Goal: Transaction & Acquisition: Book appointment/travel/reservation

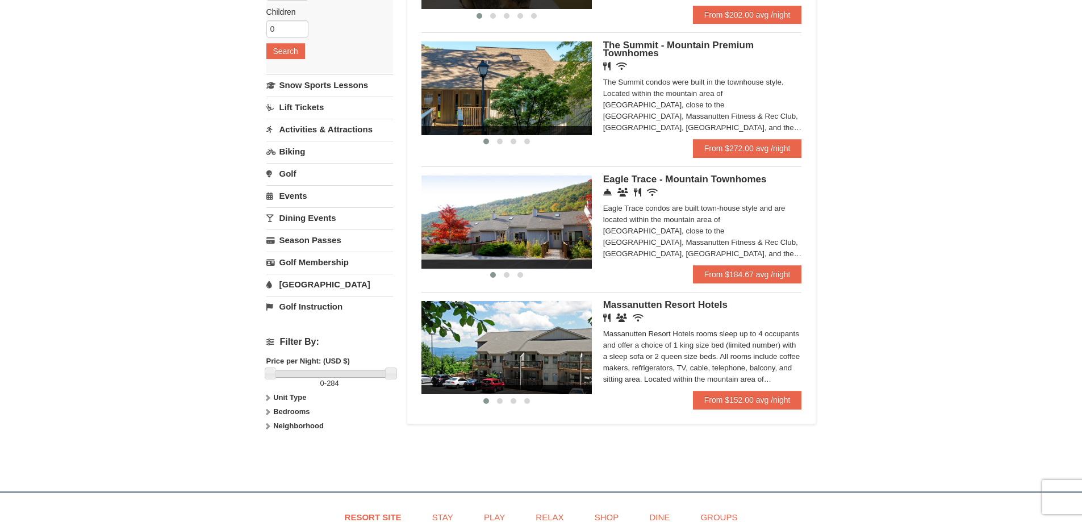
scroll to position [227, 0]
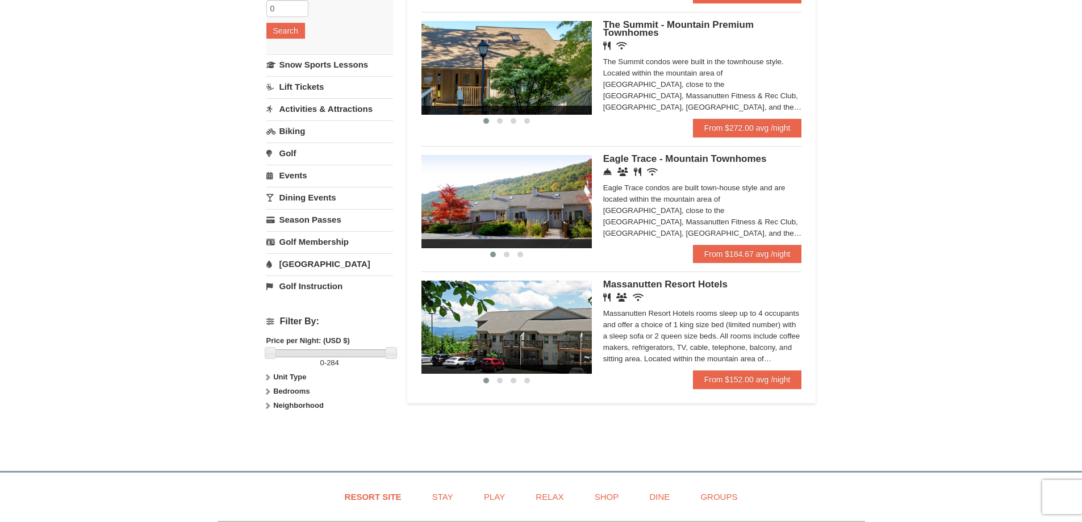
click at [498, 189] on img at bounding box center [506, 201] width 170 height 93
click at [521, 207] on img at bounding box center [506, 201] width 170 height 93
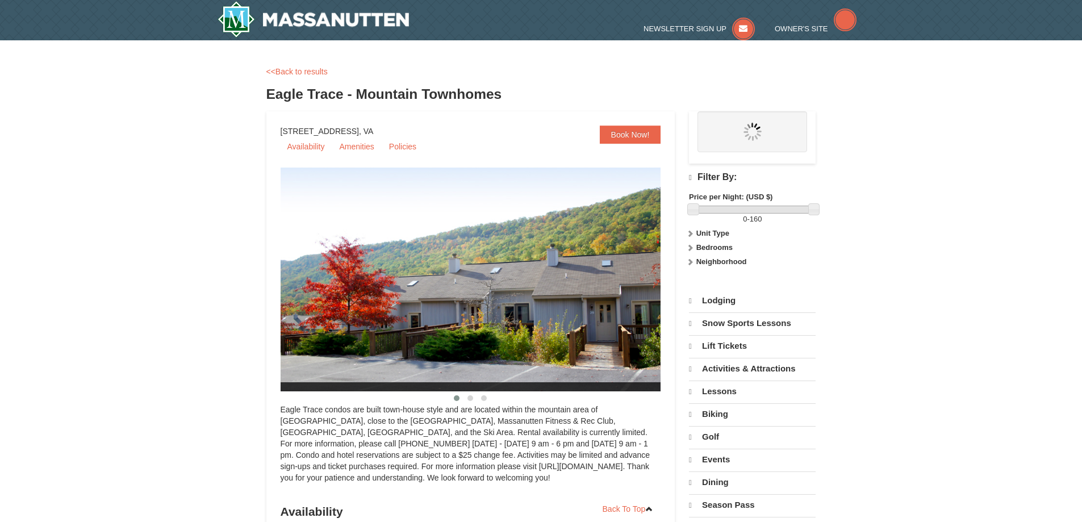
select select "9"
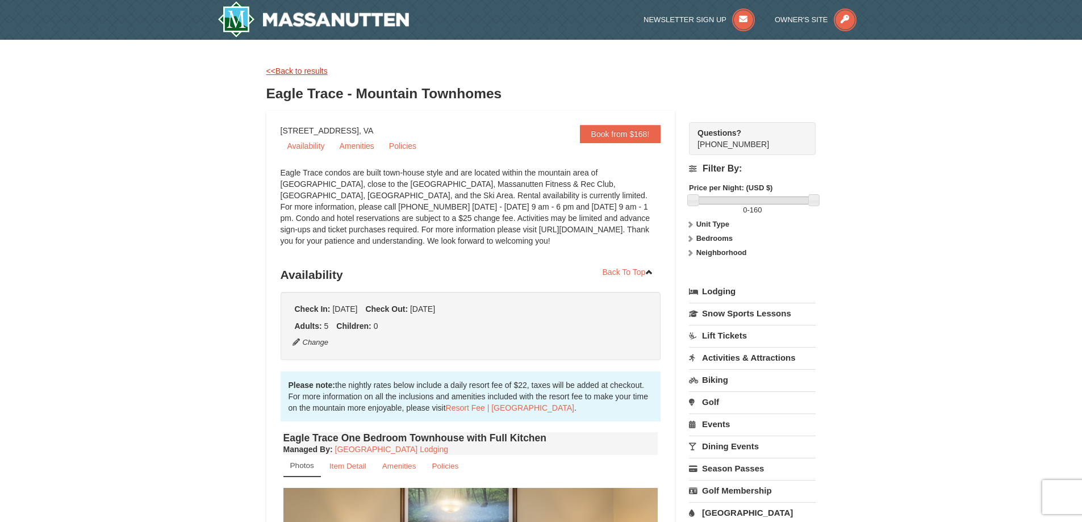
click at [290, 74] on link "<<Back to results" at bounding box center [296, 70] width 61 height 9
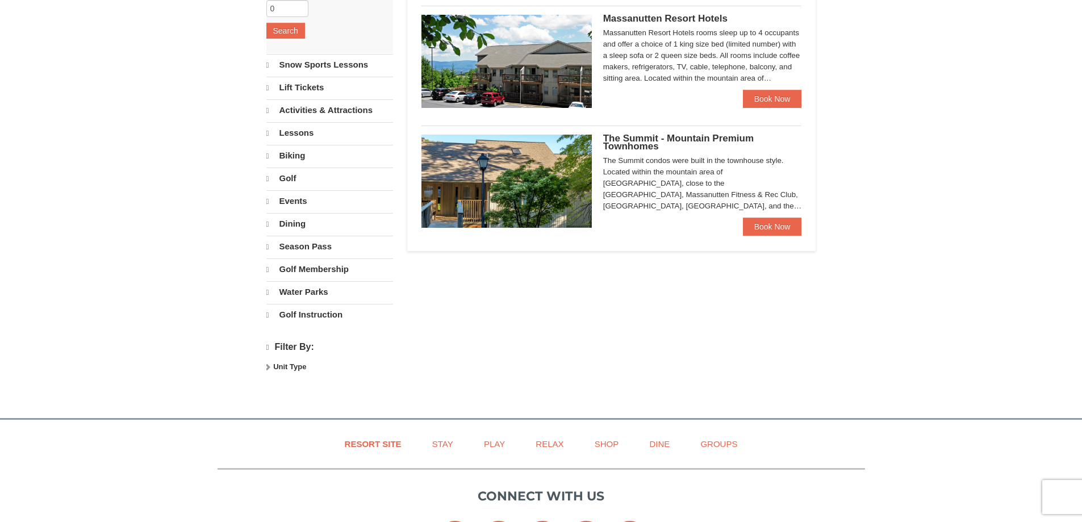
select select "9"
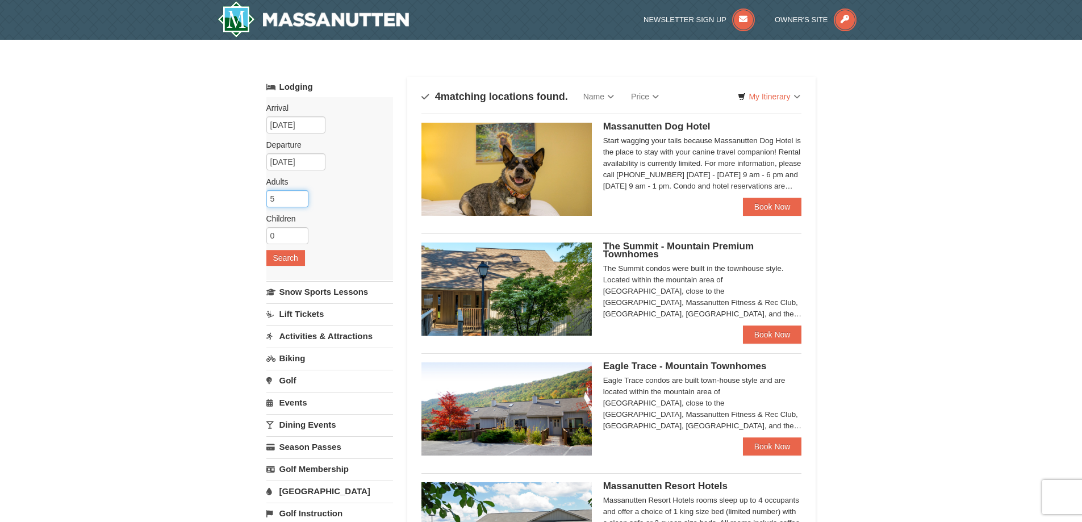
click at [282, 195] on input "5" at bounding box center [287, 198] width 42 height 17
click at [300, 196] on input "6" at bounding box center [287, 198] width 42 height 17
click at [300, 196] on input "7" at bounding box center [287, 198] width 42 height 17
click at [300, 196] on input "8" at bounding box center [287, 198] width 42 height 17
click at [300, 196] on input "9" at bounding box center [287, 198] width 42 height 17
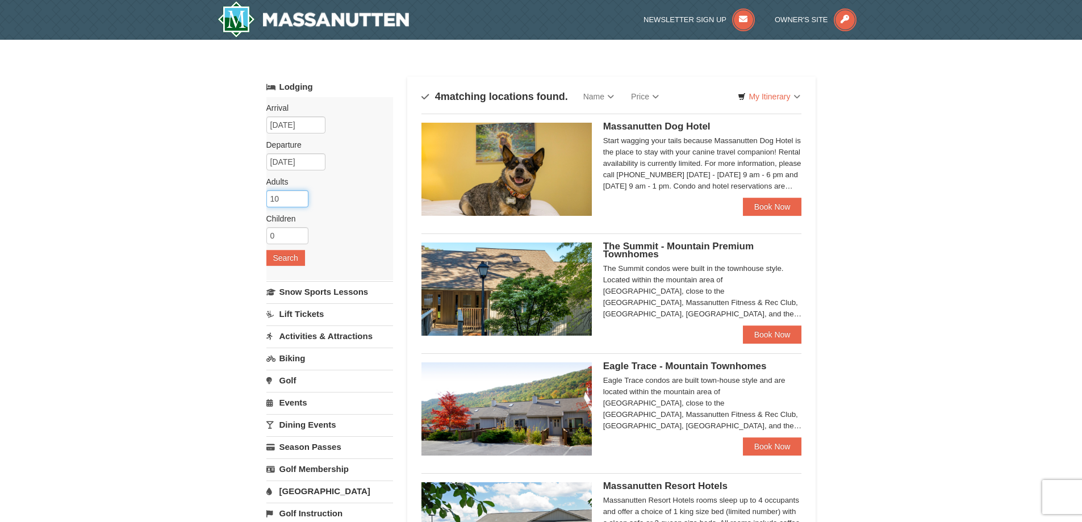
type input "10"
click at [300, 196] on input "10" at bounding box center [287, 198] width 42 height 17
click at [276, 257] on button "Search" at bounding box center [285, 258] width 39 height 16
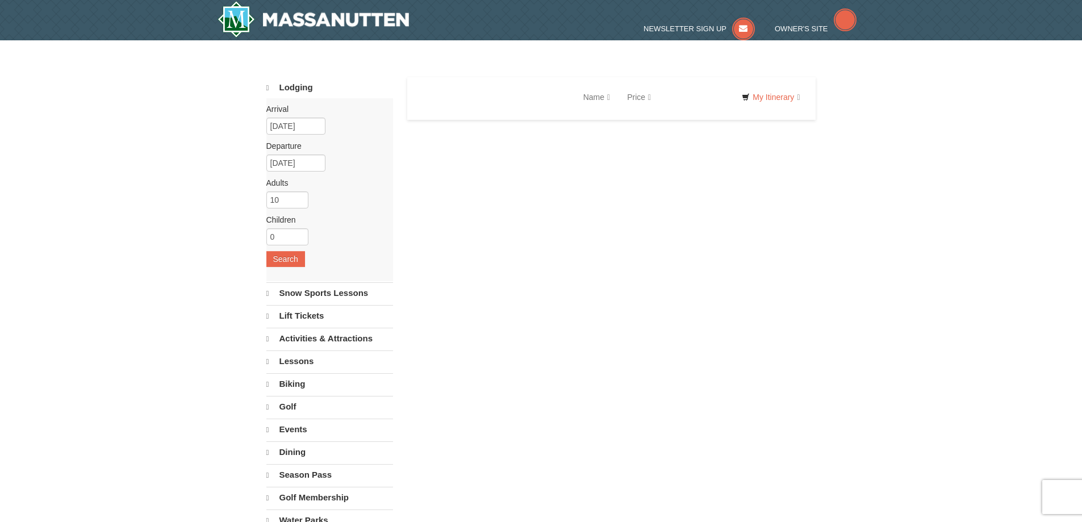
select select "9"
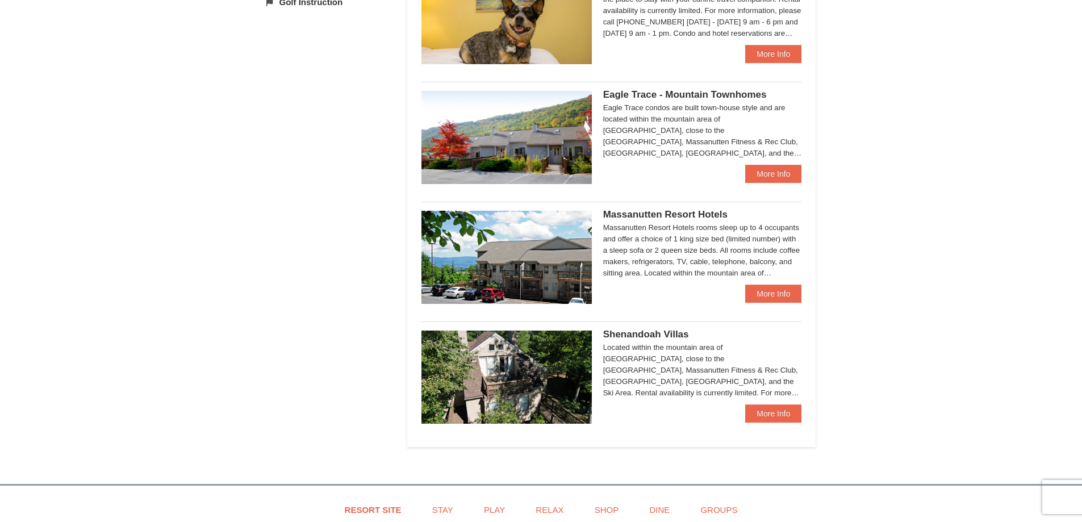
scroll to position [568, 0]
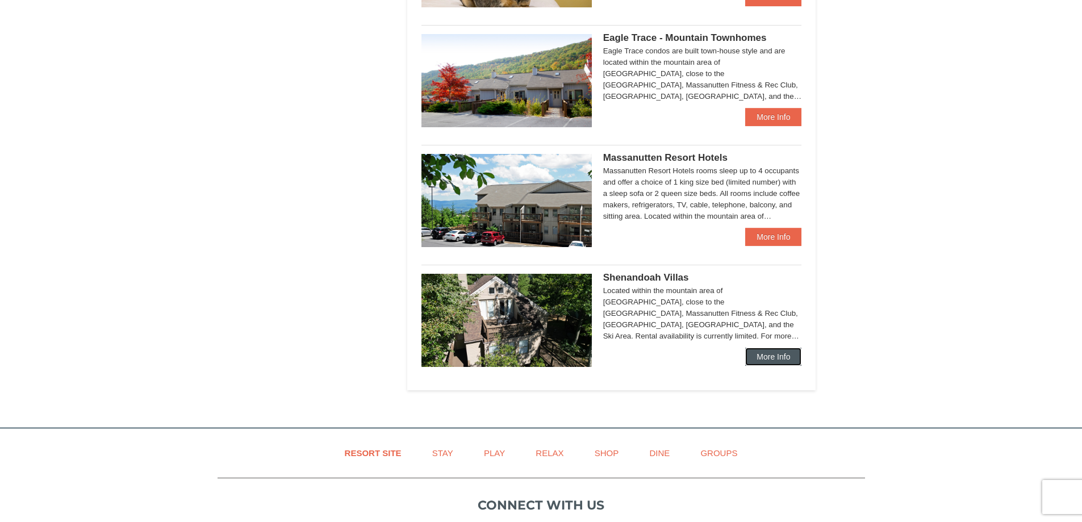
click at [770, 356] on link "More Info" at bounding box center [773, 357] width 56 height 18
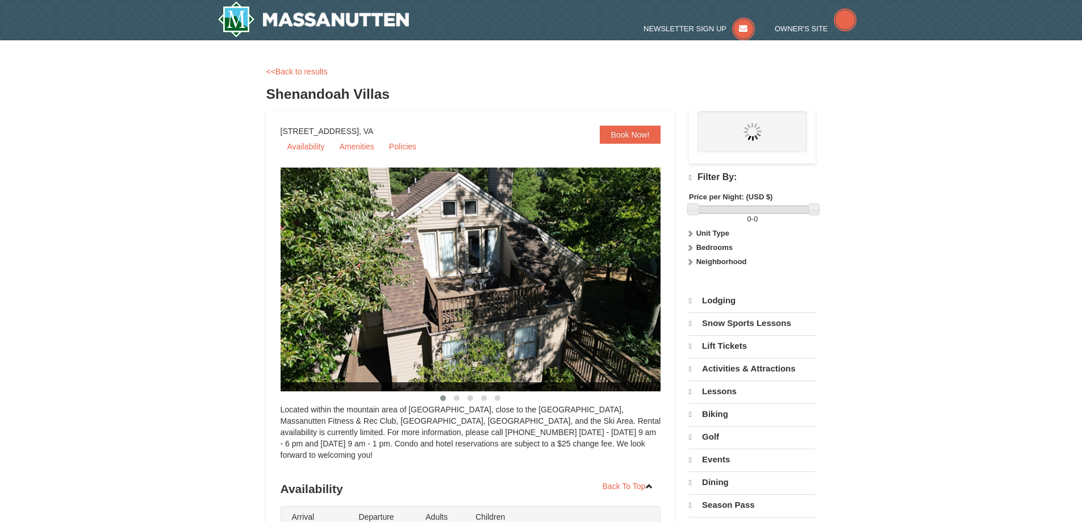
select select "9"
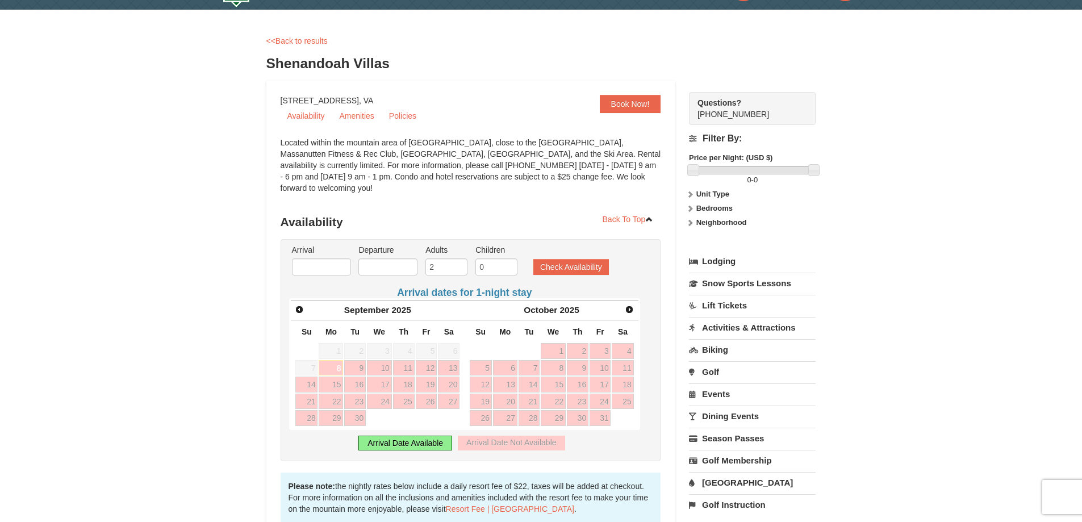
scroll to position [114, 0]
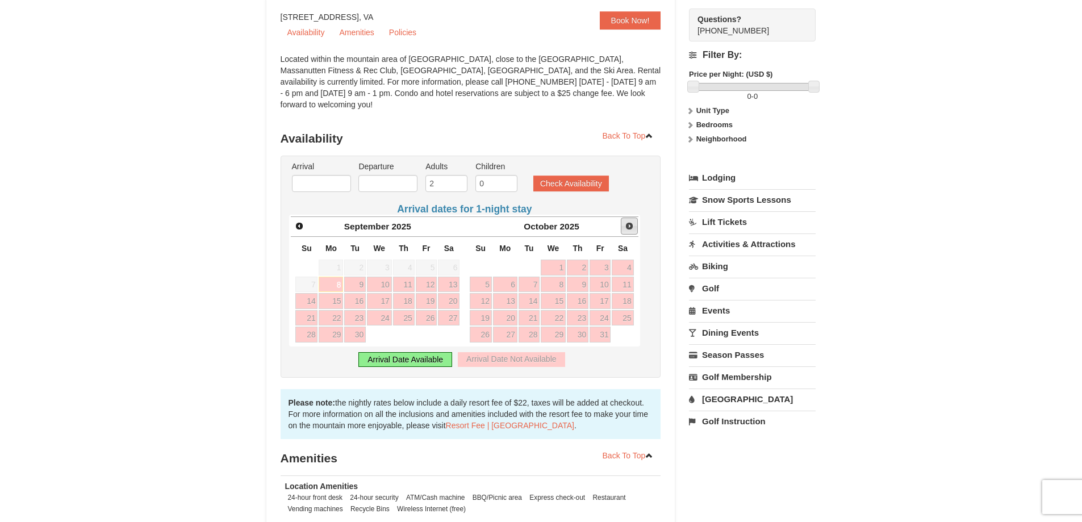
click at [629, 221] on span "Next" at bounding box center [629, 225] width 9 height 9
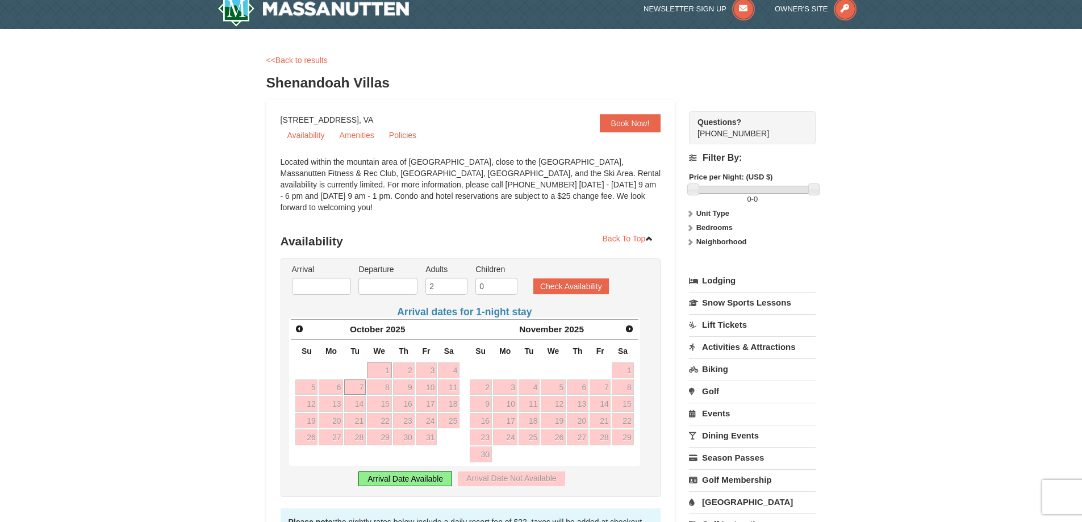
scroll to position [0, 0]
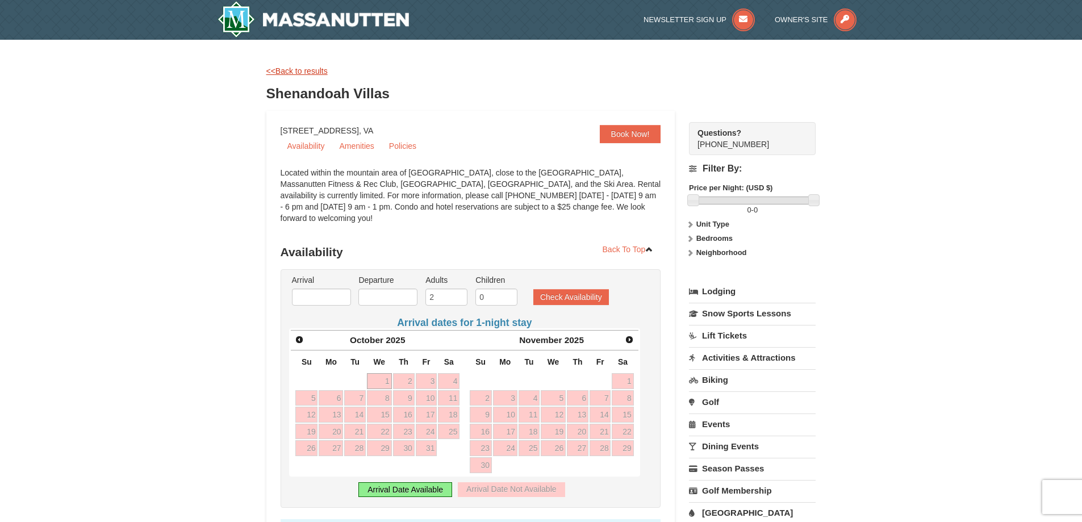
click at [285, 70] on link "<<Back to results" at bounding box center [296, 70] width 61 height 9
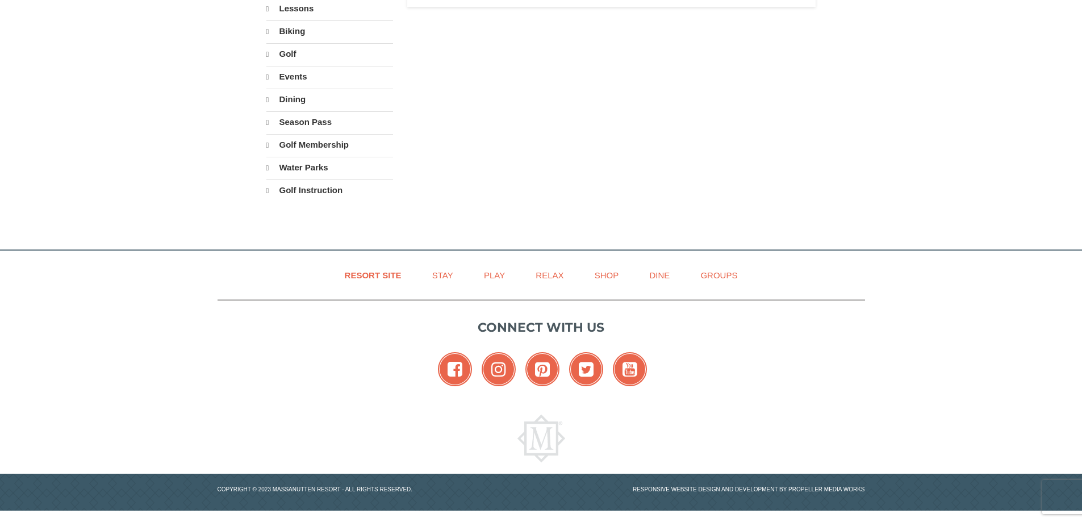
select select "9"
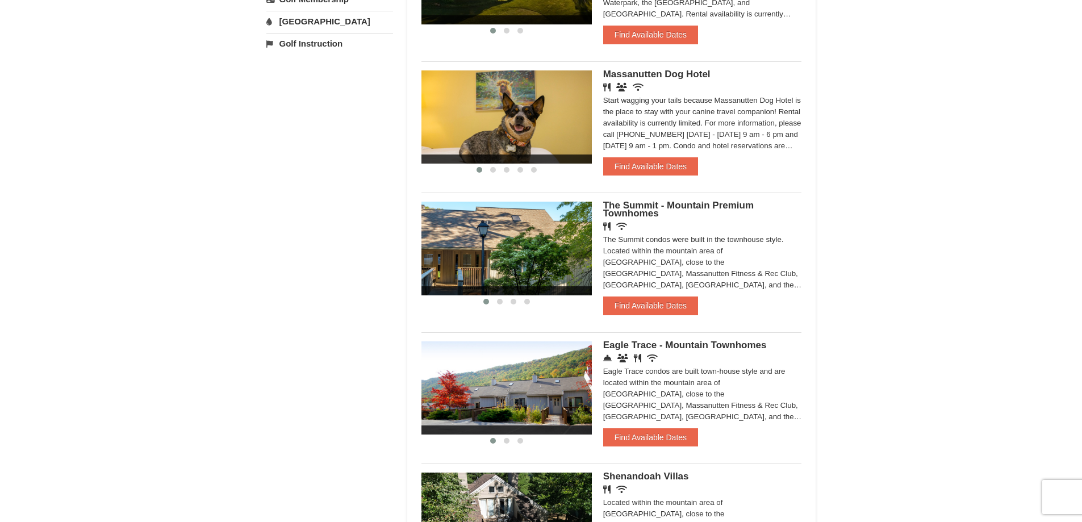
scroll to position [442, 0]
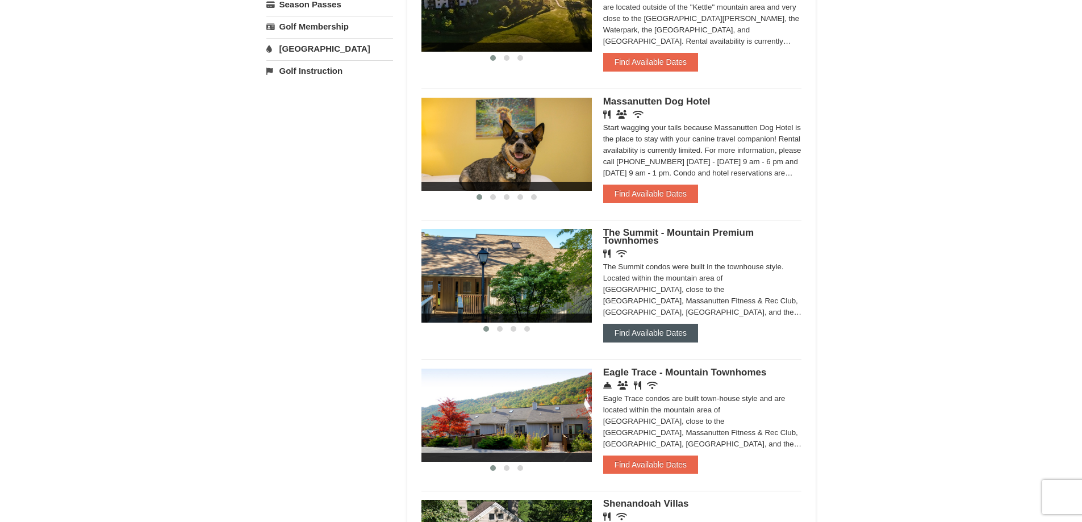
click at [634, 325] on button "Find Available Dates" at bounding box center [650, 333] width 95 height 18
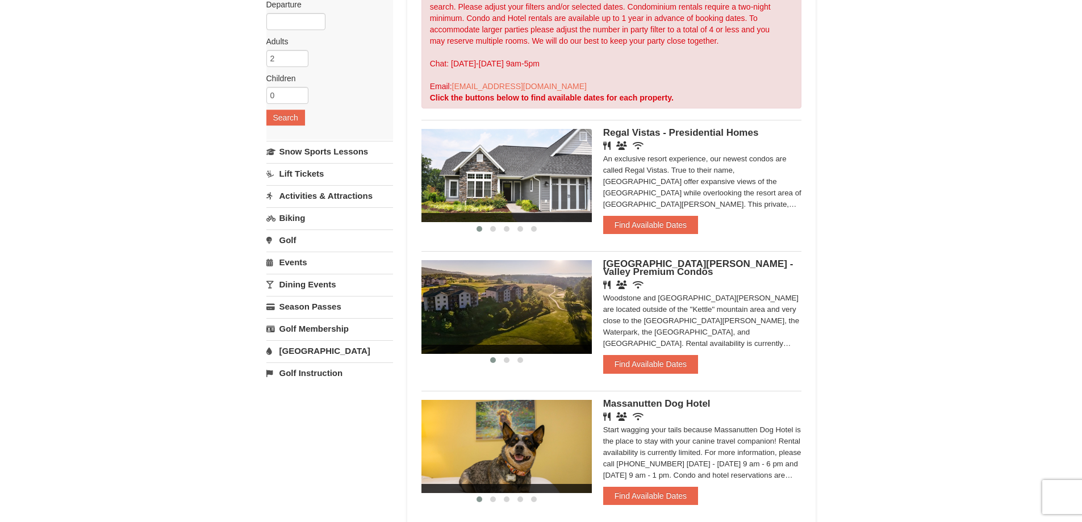
scroll to position [114, 0]
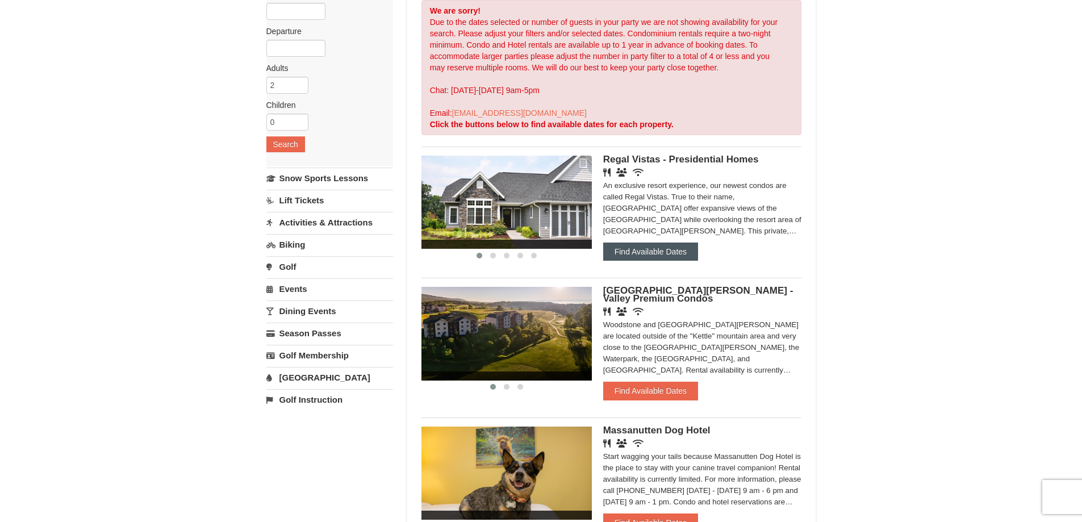
click at [645, 249] on button "Find Available Dates" at bounding box center [650, 251] width 95 height 18
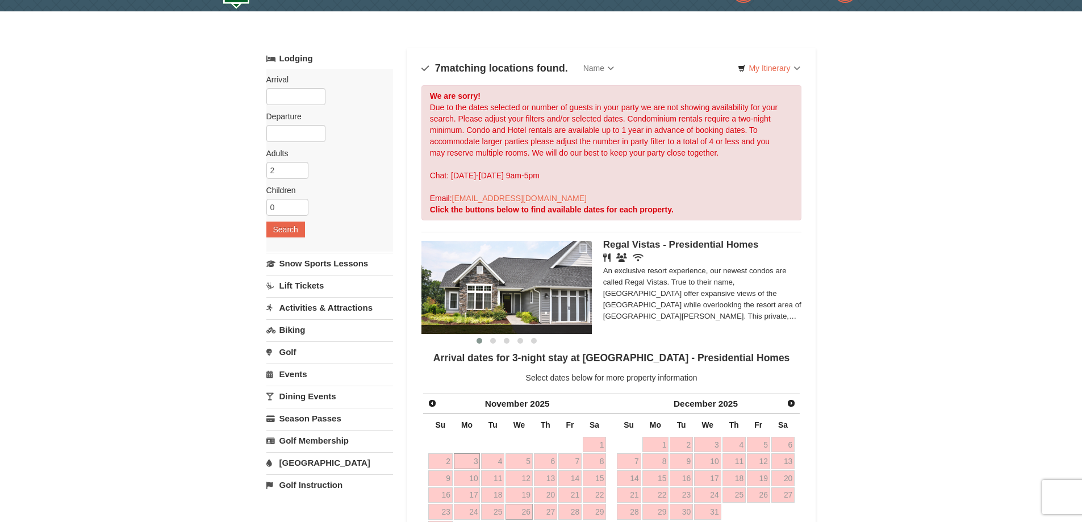
scroll to position [0, 0]
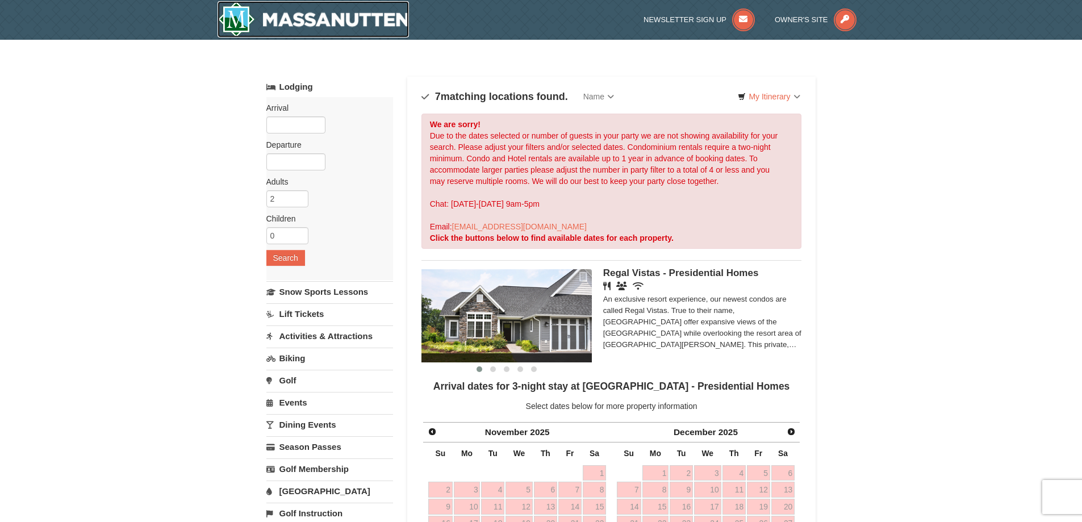
click at [249, 17] on img at bounding box center [314, 19] width 192 height 36
